Goal: Book appointment/travel/reservation

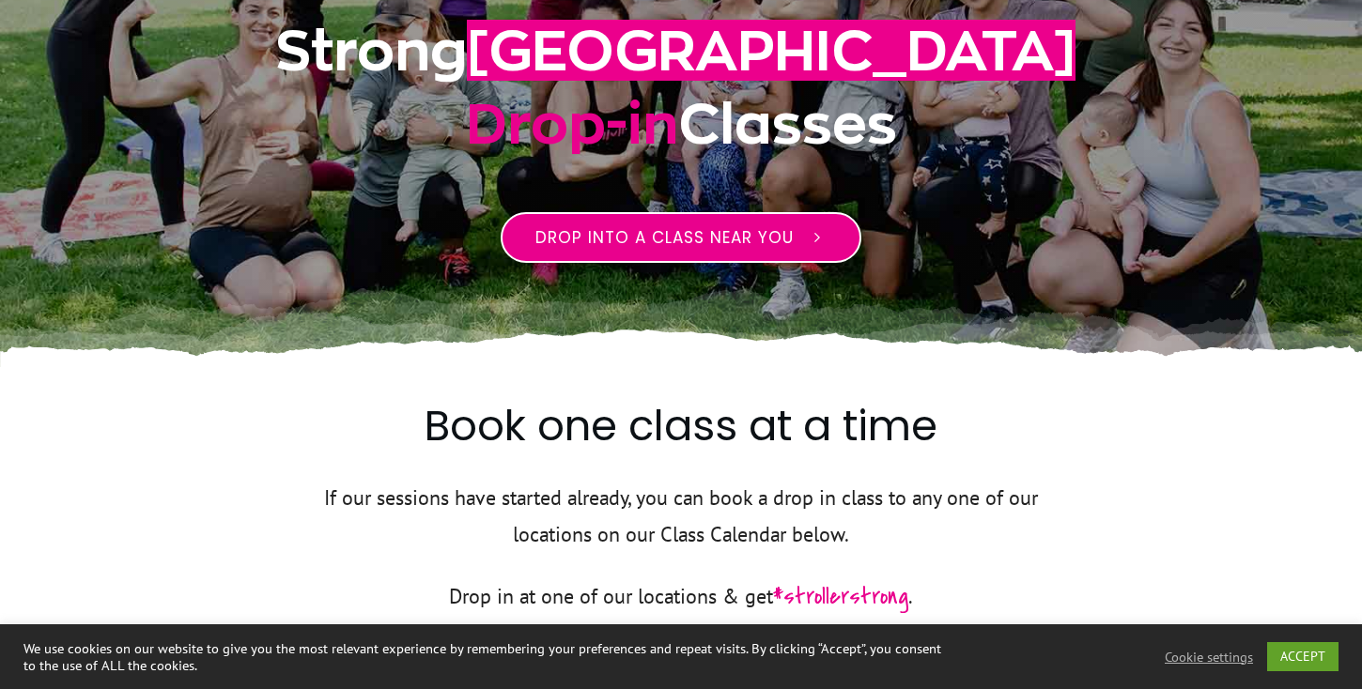
click at [646, 239] on span "Drop into a class near you" at bounding box center [664, 237] width 258 height 23
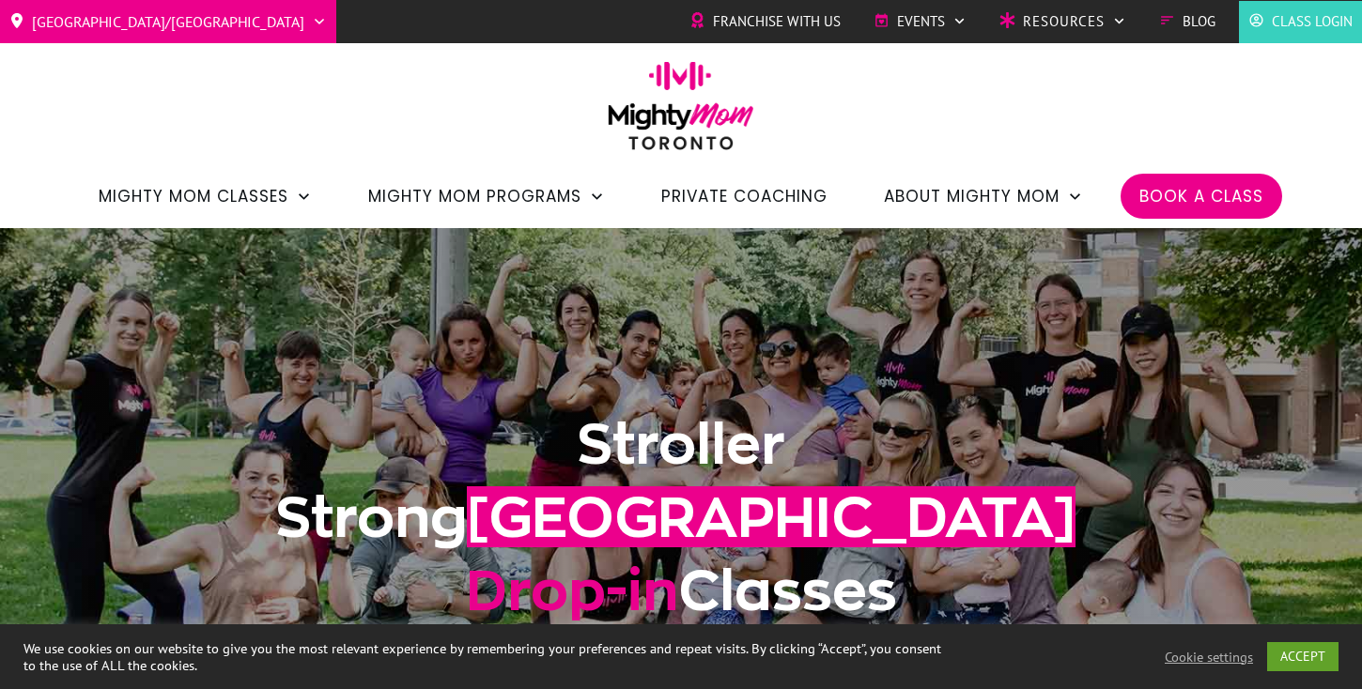
click at [678, 118] on img at bounding box center [680, 112] width 165 height 102
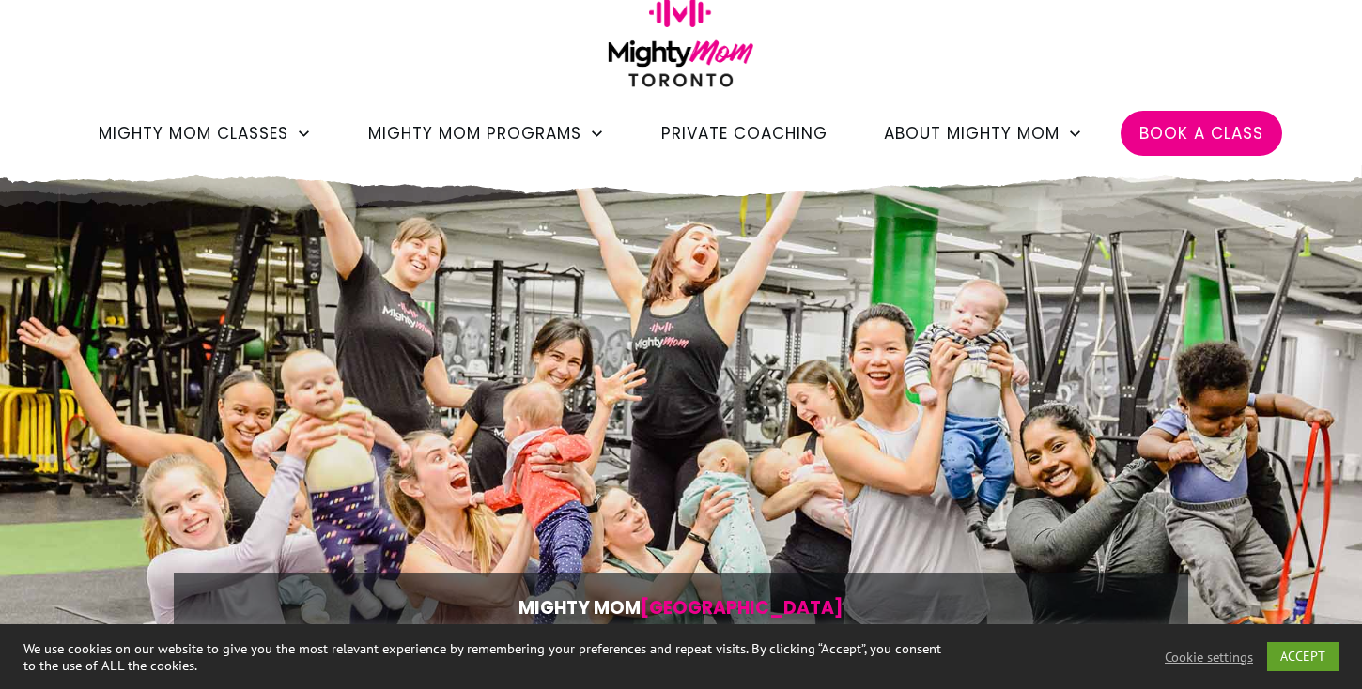
scroll to position [64, 0]
click at [1142, 150] on li "Book a Class" at bounding box center [1201, 132] width 162 height 45
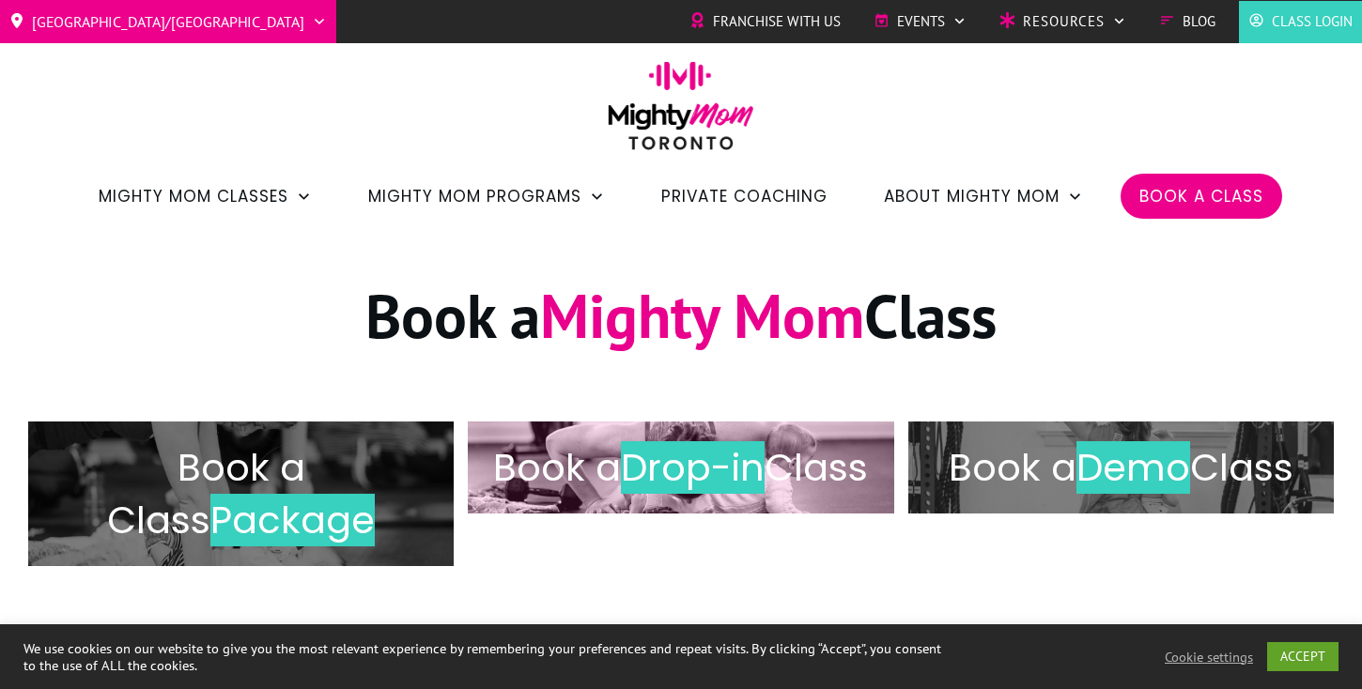
click at [632, 483] on h2 "Book a Drop-in Class" at bounding box center [680, 467] width 386 height 53
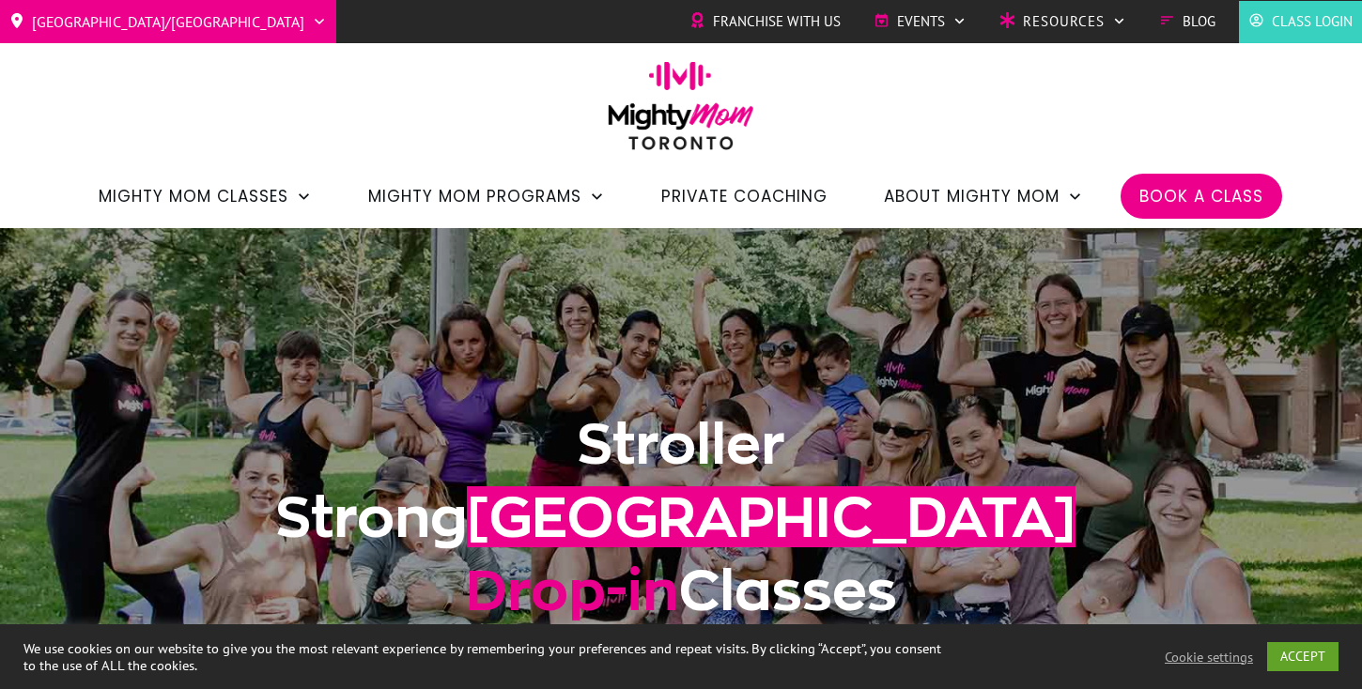
click at [1276, 22] on span "Class Login" at bounding box center [1311, 22] width 81 height 28
